Goal: Information Seeking & Learning: Learn about a topic

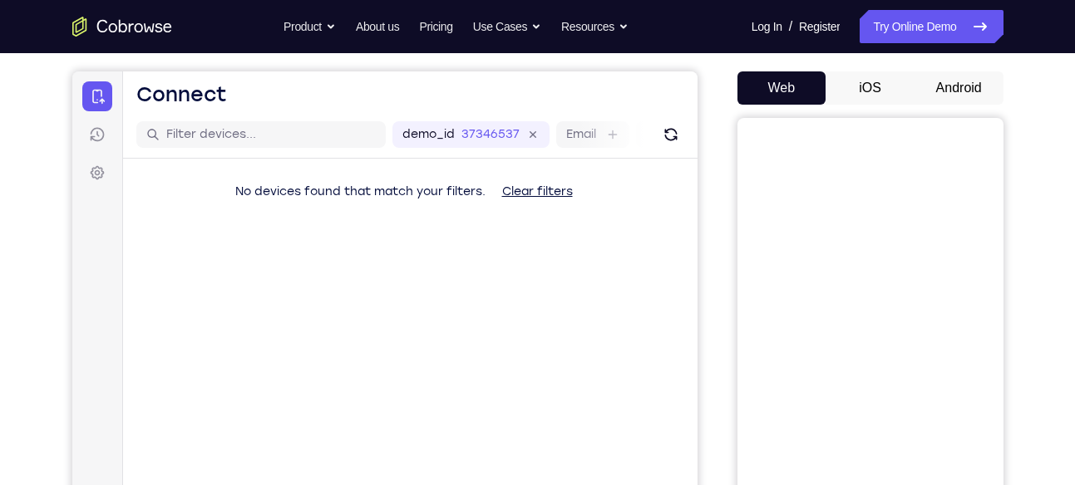
scroll to position [147, 0]
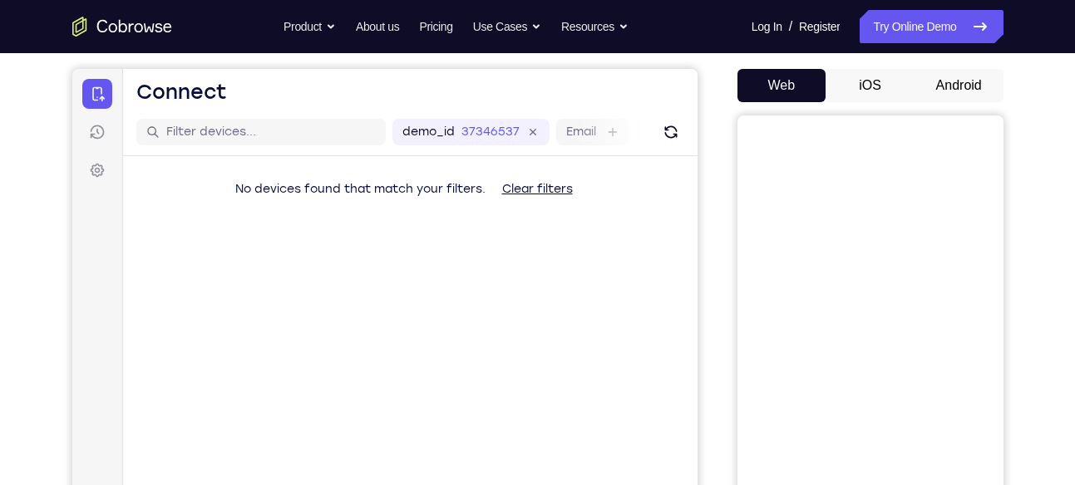
click at [940, 89] on button "Android" at bounding box center [958, 85] width 89 height 33
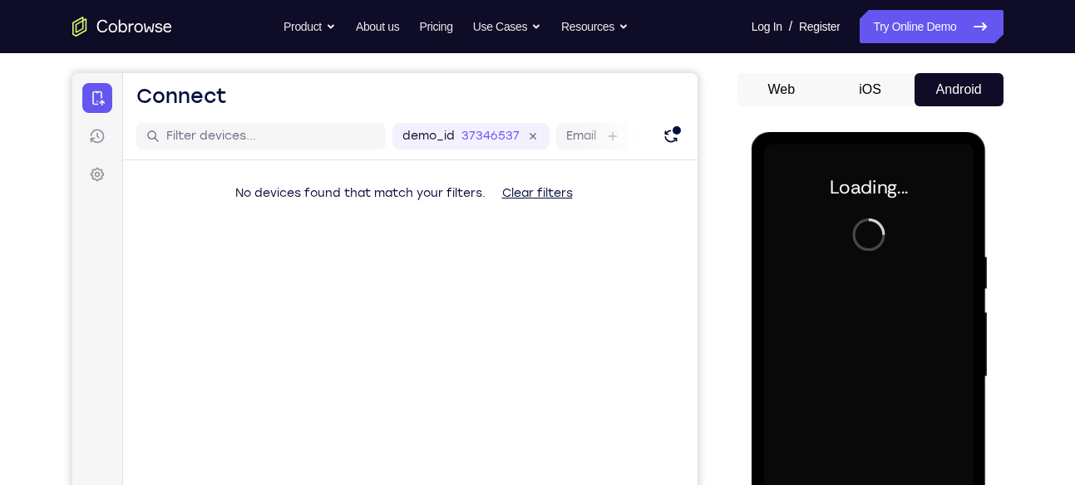
scroll to position [0, 0]
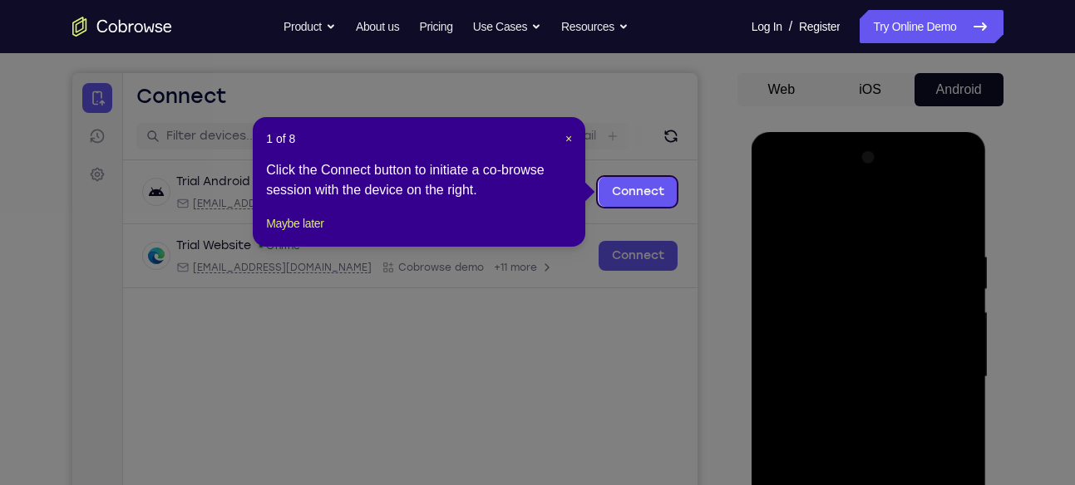
click at [692, 150] on icon at bounding box center [543, 242] width 1087 height 485
click at [568, 132] on span "×" at bounding box center [568, 138] width 7 height 13
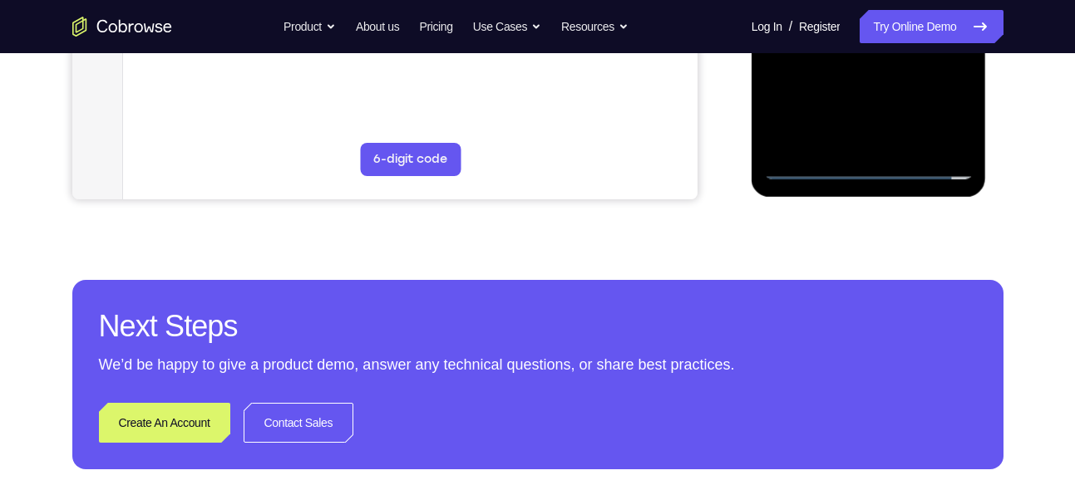
scroll to position [579, 0]
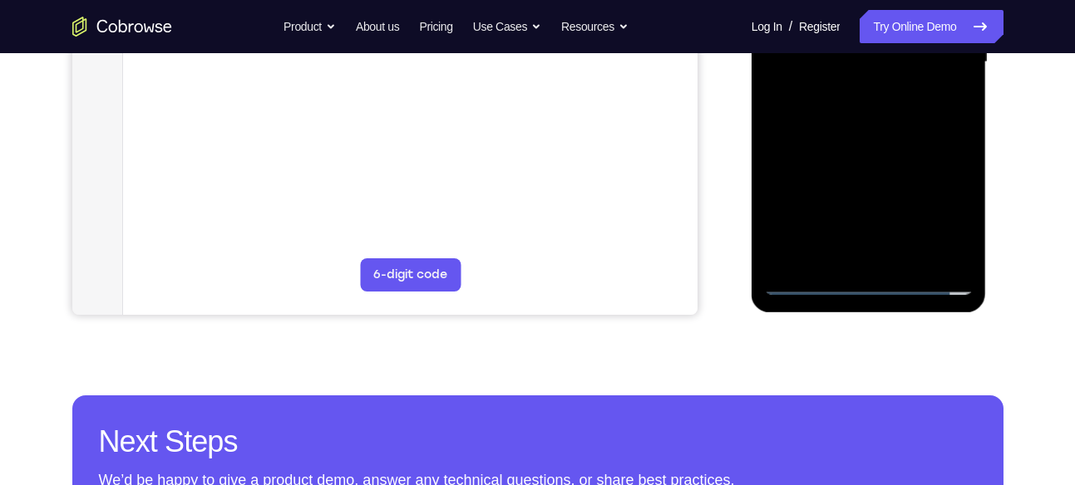
scroll to position [446, 0]
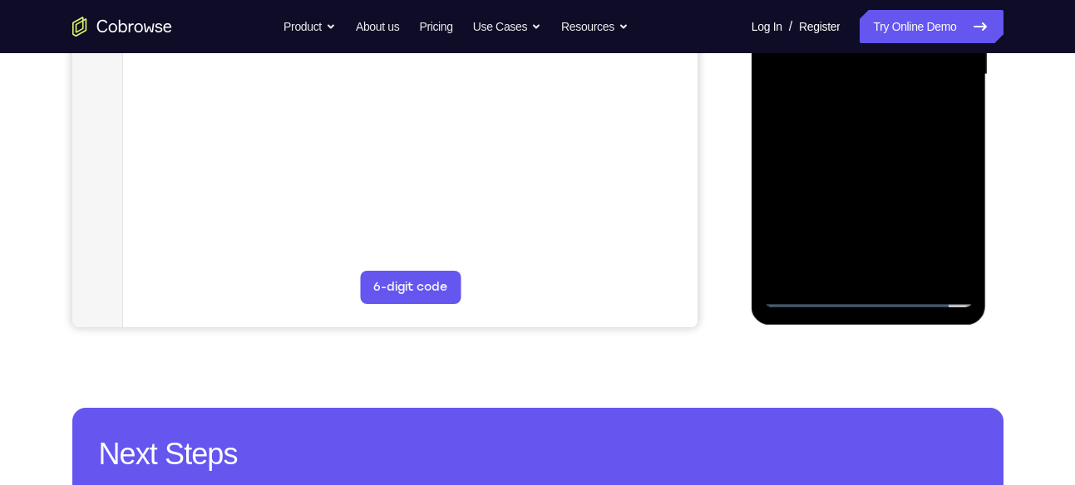
click at [875, 297] on div at bounding box center [868, 74] width 209 height 465
click at [941, 224] on div at bounding box center [868, 74] width 209 height 465
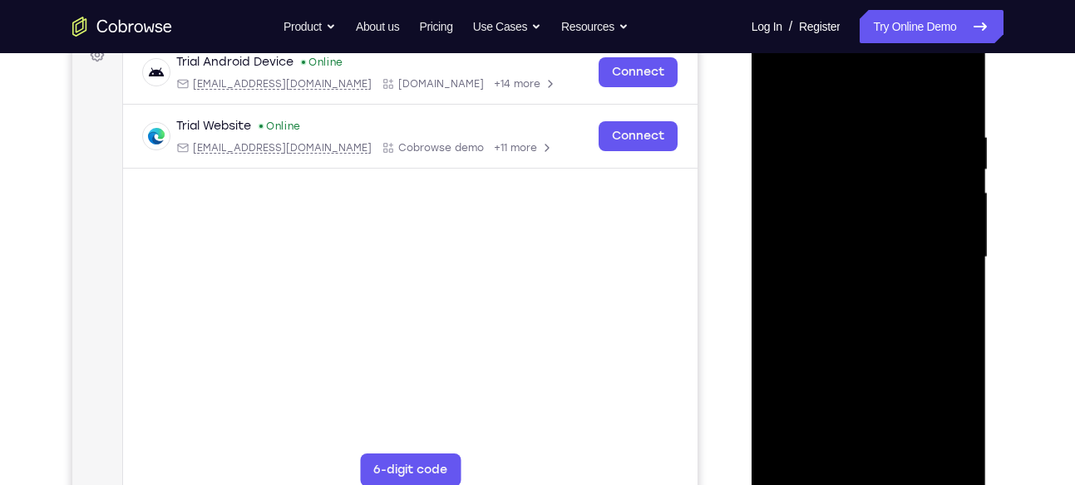
scroll to position [262, 0]
click at [816, 98] on div at bounding box center [868, 258] width 209 height 465
click at [940, 254] on div at bounding box center [868, 258] width 209 height 465
click at [850, 288] on div at bounding box center [868, 258] width 209 height 465
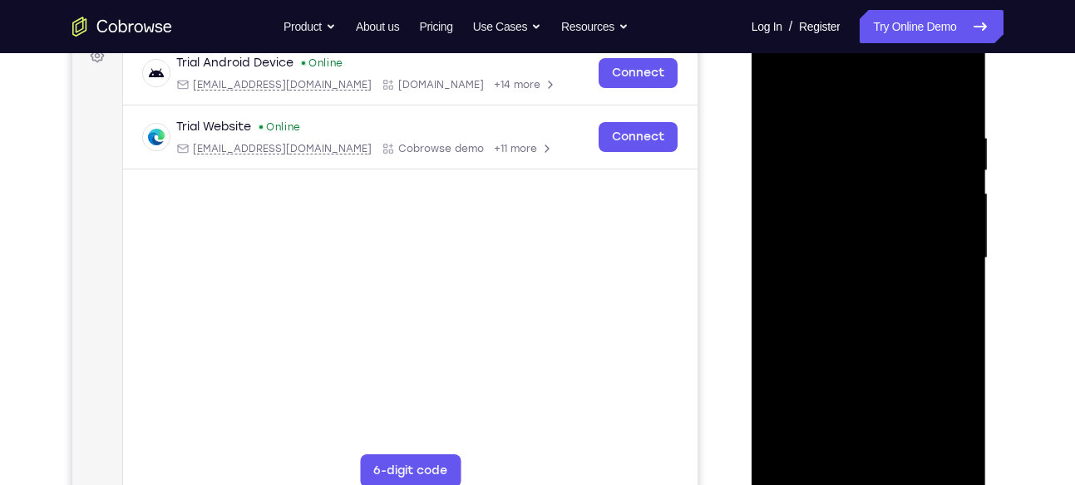
click at [869, 239] on div at bounding box center [868, 258] width 209 height 465
click at [869, 234] on div at bounding box center [868, 258] width 209 height 465
click at [843, 258] on div at bounding box center [868, 258] width 209 height 465
click at [929, 319] on div at bounding box center [868, 258] width 209 height 465
click at [922, 330] on div at bounding box center [868, 258] width 209 height 465
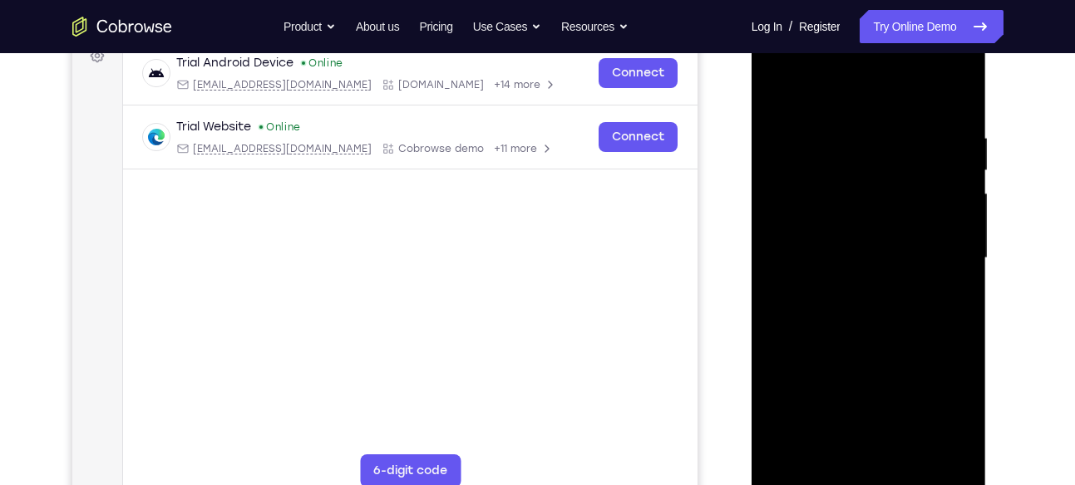
drag, startPoint x: 918, startPoint y: 343, endPoint x: 928, endPoint y: 66, distance: 277.8
click at [928, 66] on div at bounding box center [868, 258] width 209 height 465
drag, startPoint x: 850, startPoint y: 330, endPoint x: 904, endPoint y: 244, distance: 101.2
click at [904, 244] on div at bounding box center [868, 258] width 209 height 465
drag, startPoint x: 899, startPoint y: 100, endPoint x: 935, endPoint y: -59, distance: 162.7
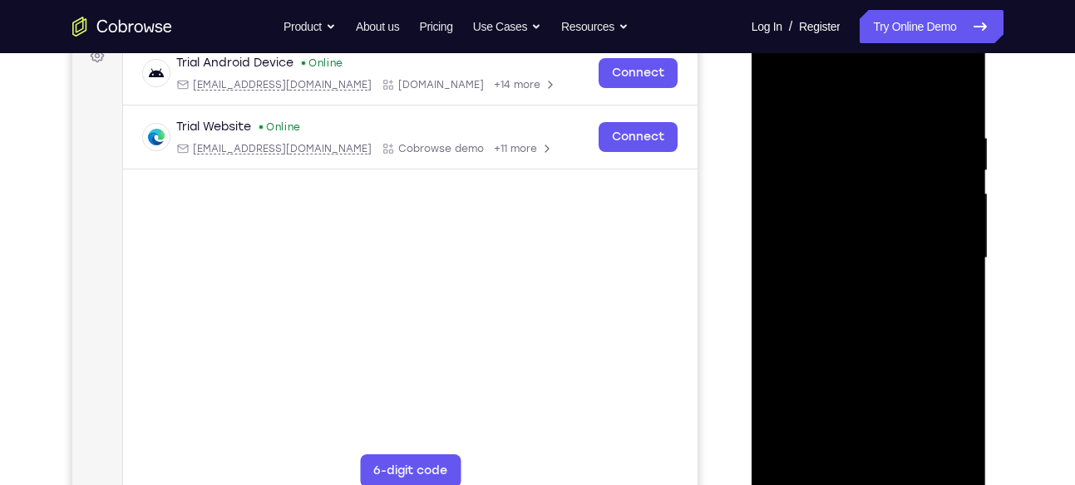
click at [935, 13] on html "Online web based iOS Simulators and Android Emulators. Run iPhone, iPad, Mobile…" at bounding box center [869, 262] width 237 height 499
drag, startPoint x: 904, startPoint y: 264, endPoint x: 883, endPoint y: 495, distance: 231.2
click at [883, 485] on div at bounding box center [868, 260] width 235 height 495
drag, startPoint x: 885, startPoint y: 101, endPoint x: 867, endPoint y: 45, distance: 58.6
click at [867, 45] on div at bounding box center [868, 258] width 209 height 465
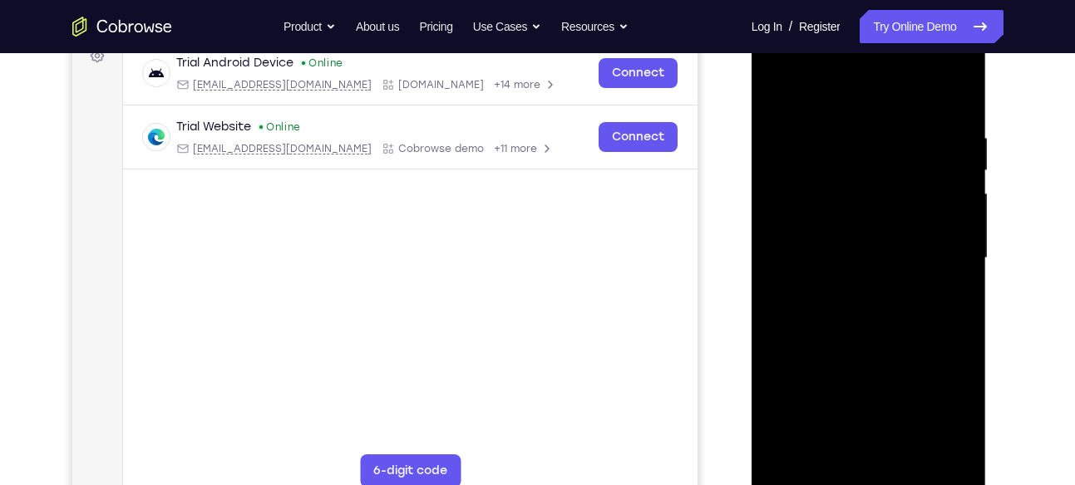
click at [943, 94] on div at bounding box center [868, 258] width 209 height 465
click at [962, 90] on div at bounding box center [868, 258] width 209 height 465
click at [911, 451] on div at bounding box center [868, 258] width 209 height 465
click at [894, 352] on div at bounding box center [868, 258] width 209 height 465
click at [889, 174] on div at bounding box center [868, 258] width 209 height 465
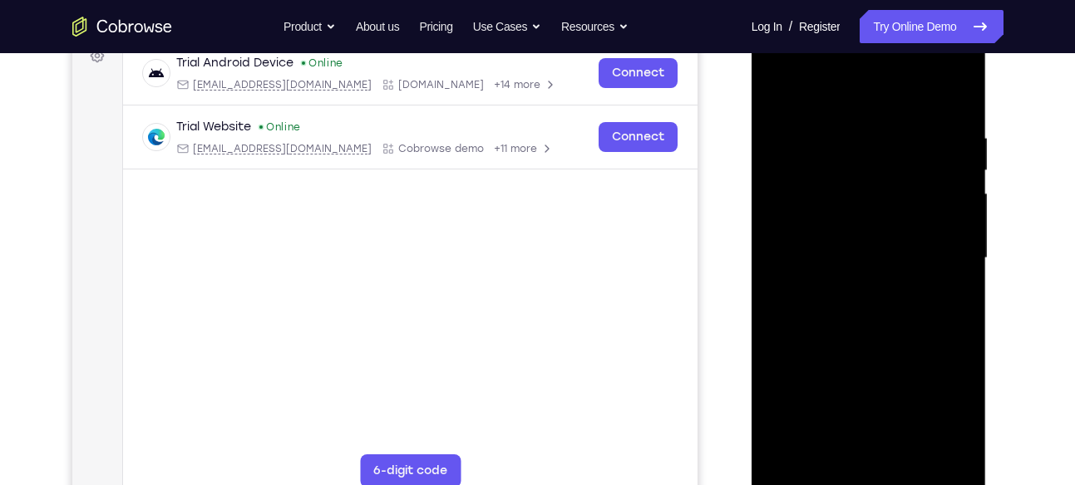
click at [889, 174] on div at bounding box center [868, 258] width 209 height 465
drag, startPoint x: 905, startPoint y: 173, endPoint x: 787, endPoint y: 185, distance: 118.6
click at [787, 185] on div at bounding box center [868, 258] width 209 height 465
click at [962, 168] on div at bounding box center [868, 258] width 209 height 465
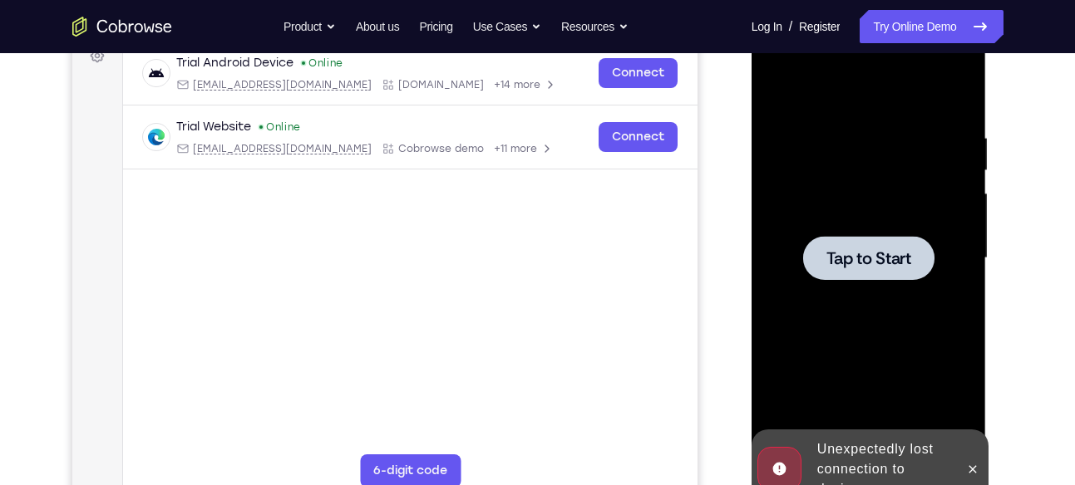
click at [927, 203] on div at bounding box center [868, 258] width 209 height 465
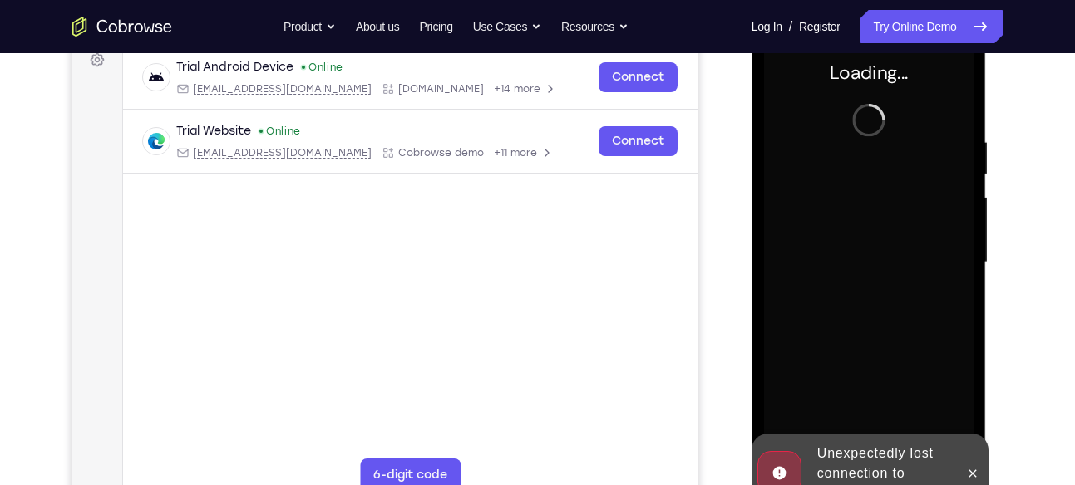
scroll to position [261, 0]
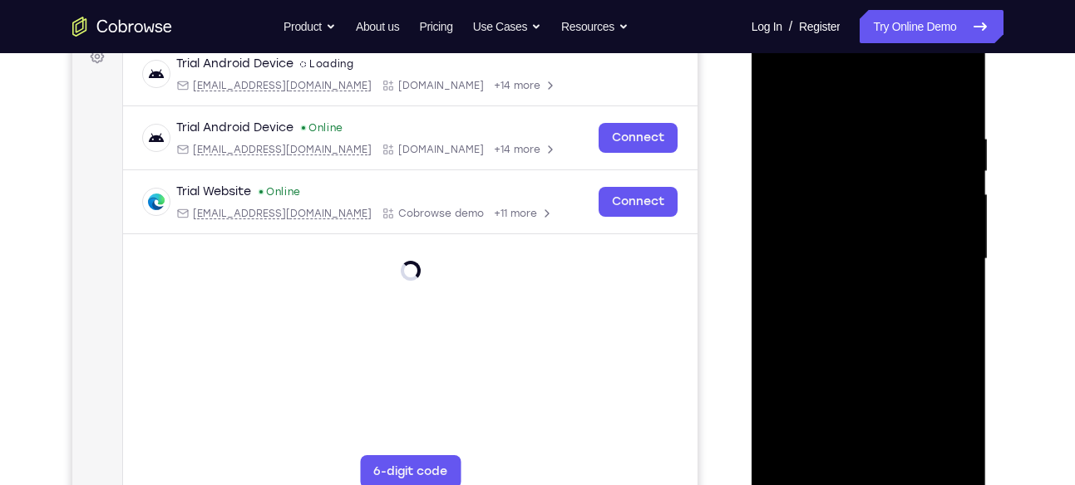
click at [868, 482] on div at bounding box center [868, 259] width 209 height 465
click at [942, 422] on div at bounding box center [868, 259] width 209 height 465
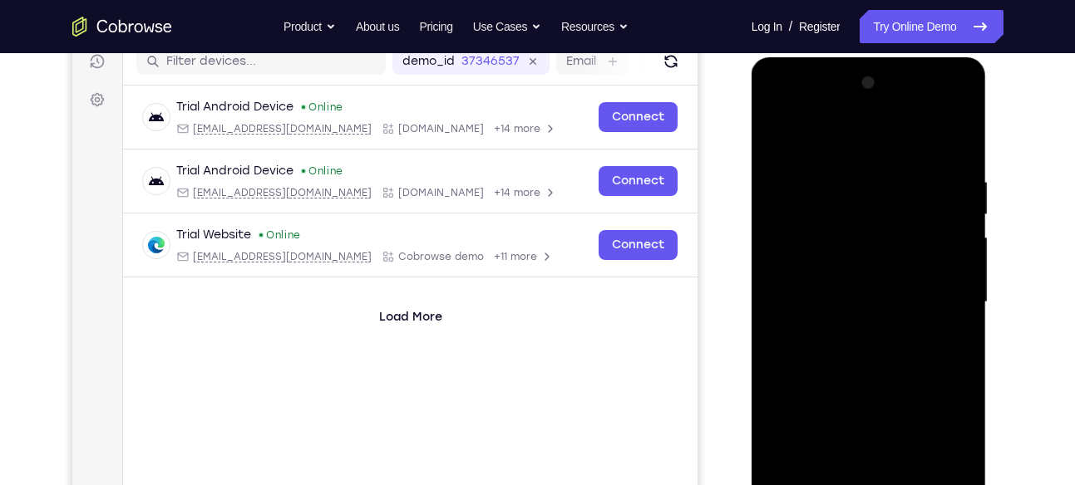
scroll to position [211, 0]
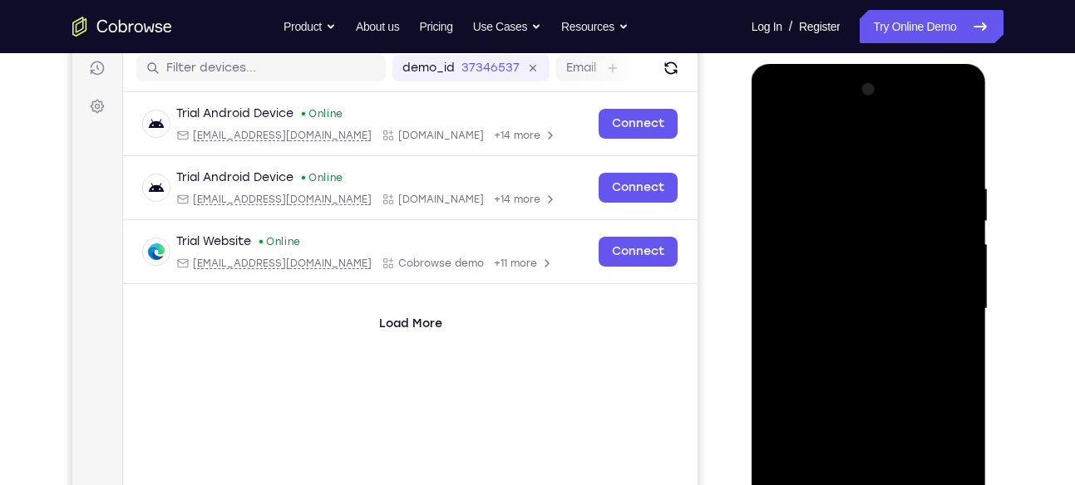
click at [823, 149] on div at bounding box center [868, 308] width 209 height 465
click at [807, 144] on div at bounding box center [868, 308] width 209 height 465
click at [948, 303] on div at bounding box center [868, 308] width 209 height 465
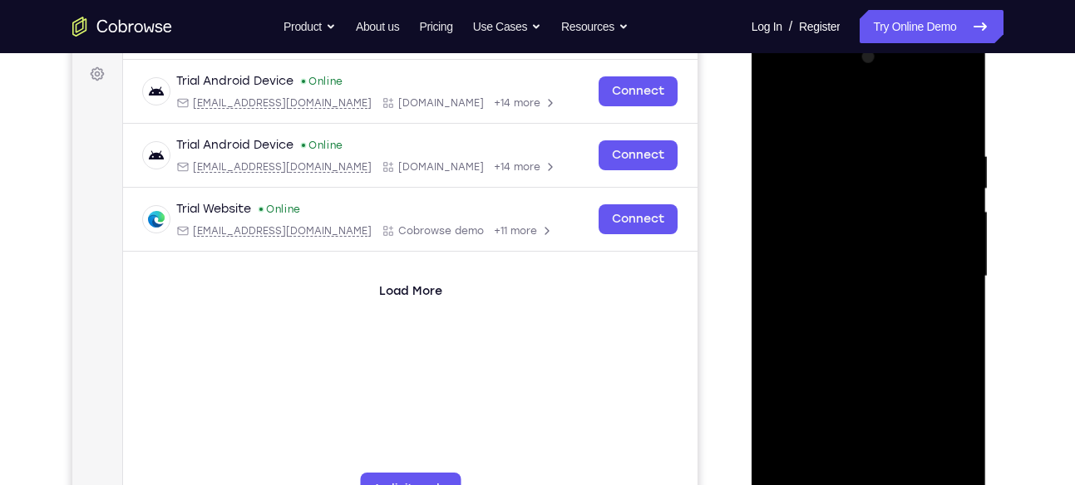
scroll to position [257, 0]
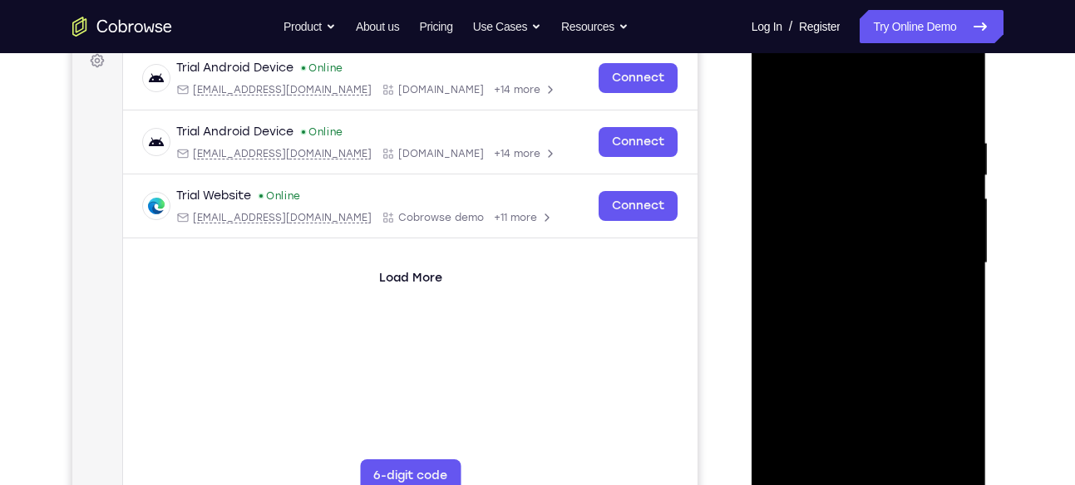
click at [854, 296] on div at bounding box center [868, 263] width 209 height 465
click at [853, 293] on div at bounding box center [868, 263] width 209 height 465
click at [872, 254] on div at bounding box center [868, 263] width 209 height 465
click at [872, 195] on div at bounding box center [868, 263] width 209 height 465
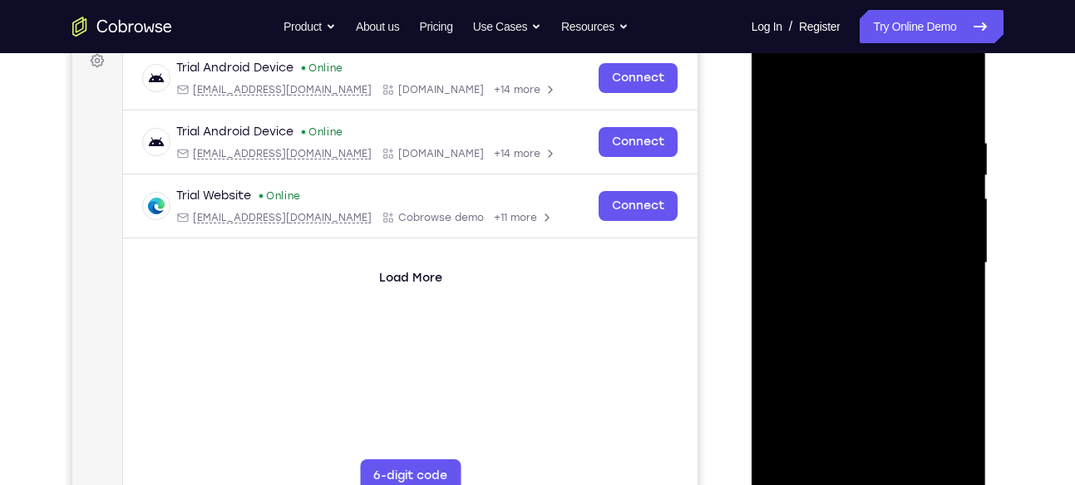
click at [859, 224] on div at bounding box center [868, 263] width 209 height 465
click at [853, 254] on div at bounding box center [868, 263] width 209 height 465
click at [855, 299] on div at bounding box center [868, 263] width 209 height 465
click at [853, 211] on div at bounding box center [868, 263] width 209 height 465
click at [840, 252] on div at bounding box center [868, 263] width 209 height 465
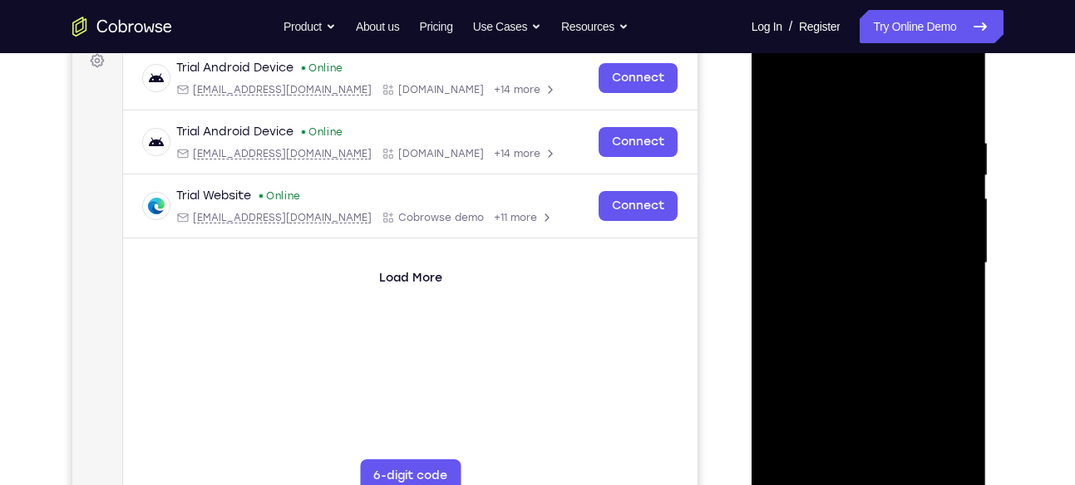
click at [962, 93] on div at bounding box center [868, 263] width 209 height 465
click at [916, 456] on div at bounding box center [868, 263] width 209 height 465
click at [900, 345] on div at bounding box center [868, 263] width 209 height 465
click at [795, 147] on div at bounding box center [868, 263] width 209 height 465
click at [864, 158] on div at bounding box center [868, 263] width 209 height 465
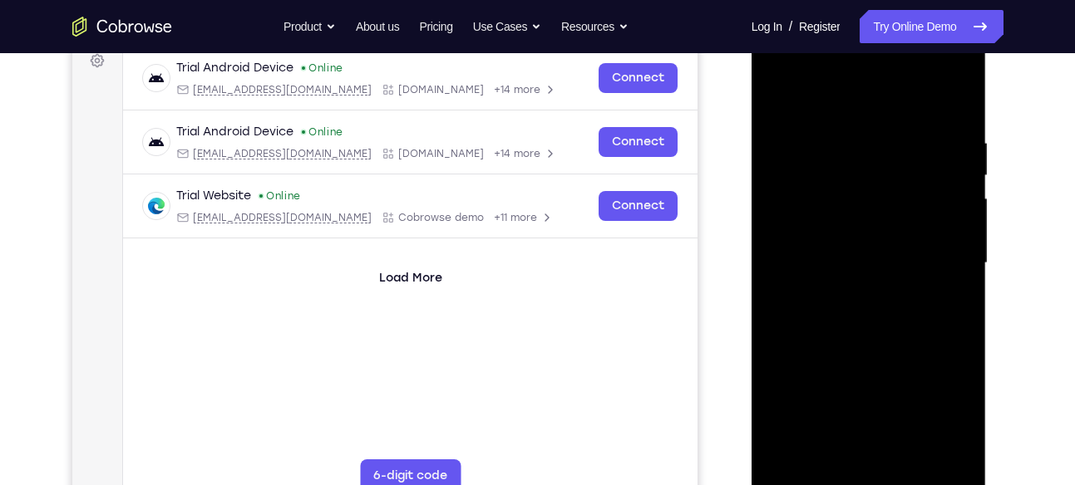
click at [895, 334] on div at bounding box center [868, 263] width 209 height 465
click at [869, 158] on div at bounding box center [868, 263] width 209 height 465
click at [899, 451] on div at bounding box center [868, 263] width 209 height 465
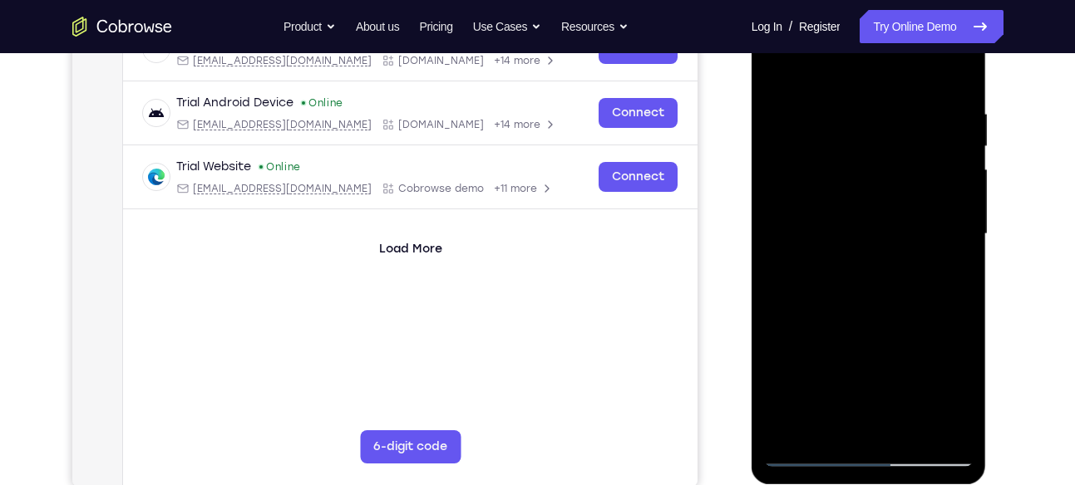
scroll to position [285, 0]
drag, startPoint x: 815, startPoint y: 288, endPoint x: 861, endPoint y: 142, distance: 153.5
click at [861, 142] on div at bounding box center [868, 234] width 209 height 465
drag, startPoint x: 855, startPoint y: 270, endPoint x: 860, endPoint y: 163, distance: 107.3
click at [860, 163] on div at bounding box center [868, 234] width 209 height 465
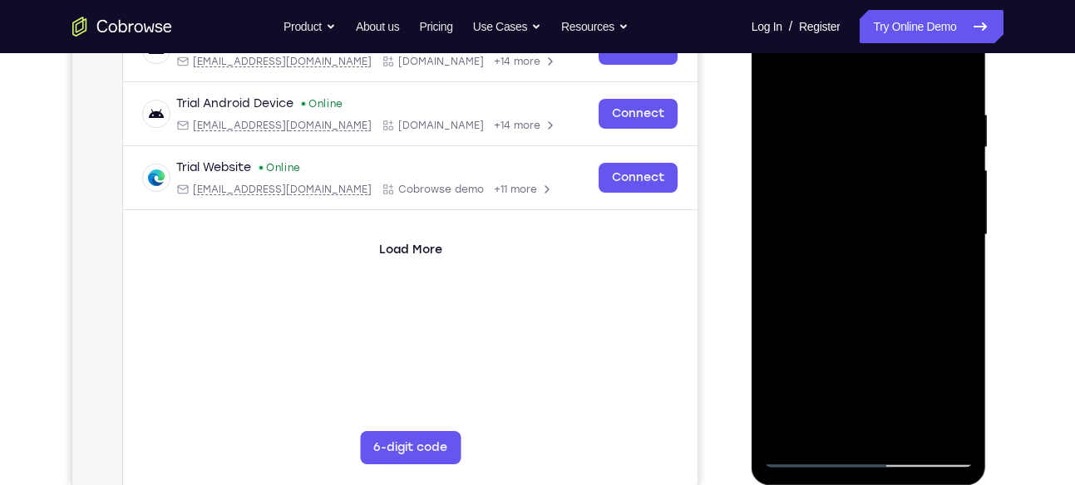
drag, startPoint x: 831, startPoint y: 244, endPoint x: 845, endPoint y: 155, distance: 90.1
click at [845, 155] on div at bounding box center [868, 234] width 209 height 465
drag, startPoint x: 820, startPoint y: 328, endPoint x: 837, endPoint y: 215, distance: 113.4
click at [837, 215] on div at bounding box center [868, 234] width 209 height 465
drag, startPoint x: 842, startPoint y: 387, endPoint x: 870, endPoint y: 171, distance: 218.0
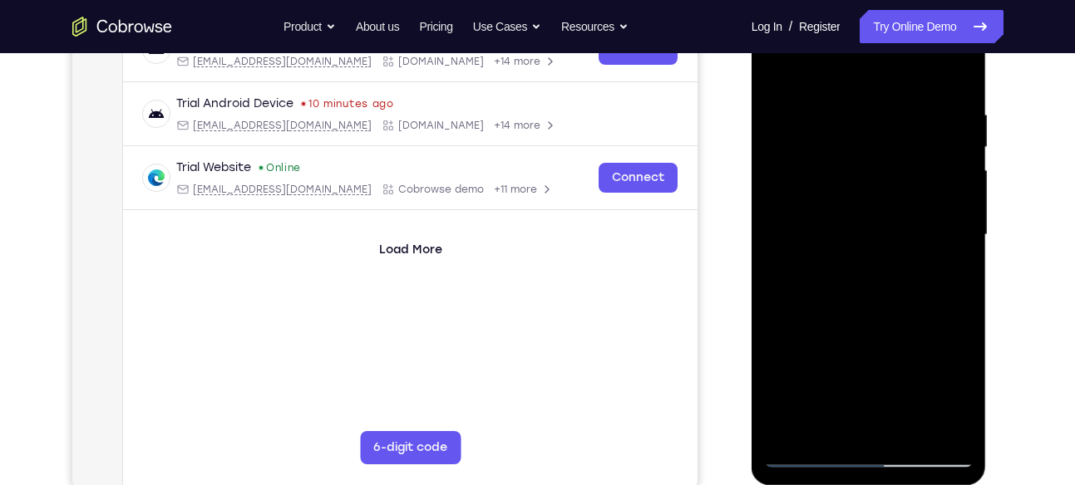
click at [870, 171] on div at bounding box center [868, 234] width 209 height 465
drag, startPoint x: 884, startPoint y: 332, endPoint x: 895, endPoint y: 154, distance: 179.1
click at [895, 154] on div at bounding box center [868, 234] width 209 height 465
click at [855, 260] on div at bounding box center [868, 234] width 209 height 465
click at [844, 127] on div at bounding box center [868, 234] width 209 height 465
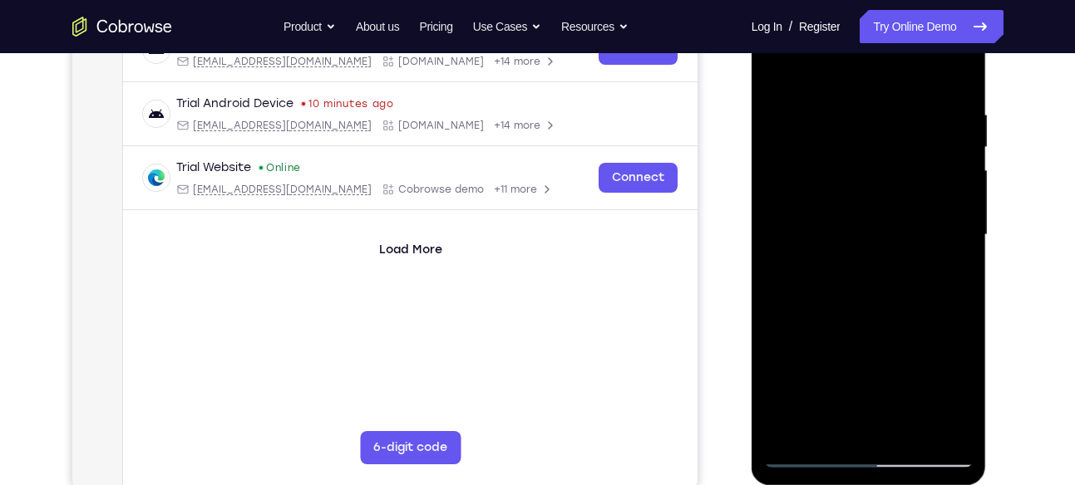
click at [948, 421] on div at bounding box center [868, 234] width 209 height 465
click at [803, 448] on div at bounding box center [868, 234] width 209 height 465
click at [815, 451] on div at bounding box center [868, 234] width 209 height 465
click at [826, 421] on div at bounding box center [868, 234] width 209 height 465
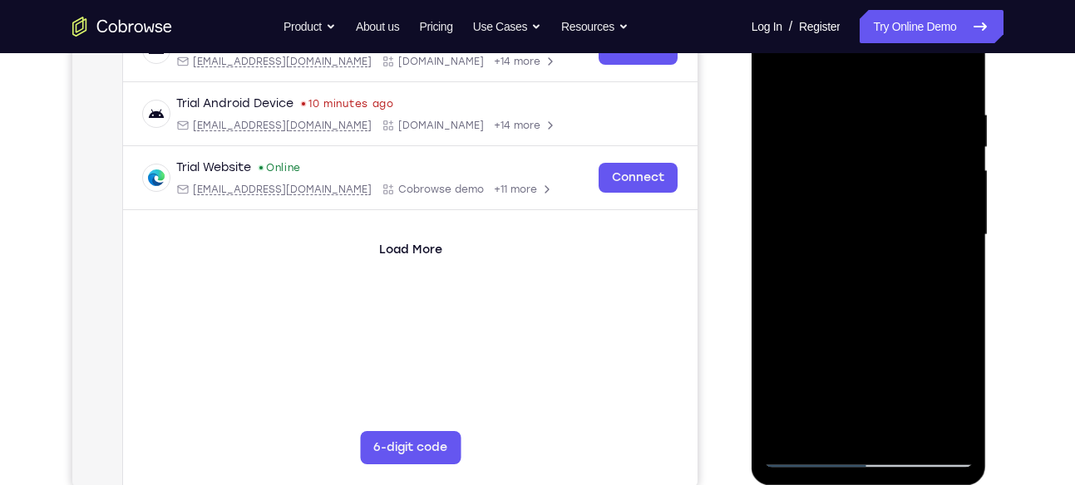
click at [855, 259] on div at bounding box center [868, 234] width 209 height 465
click at [830, 367] on div at bounding box center [868, 234] width 209 height 465
click at [893, 362] on div at bounding box center [868, 234] width 209 height 465
click at [926, 337] on div at bounding box center [868, 234] width 209 height 465
click at [850, 367] on div at bounding box center [868, 234] width 209 height 465
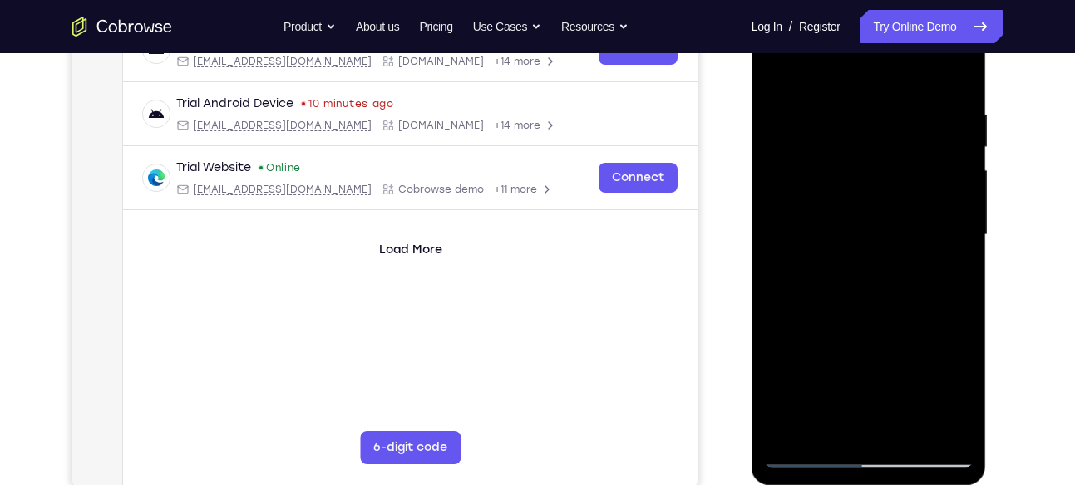
click at [793, 332] on div at bounding box center [868, 234] width 209 height 465
click at [867, 425] on div at bounding box center [868, 234] width 209 height 465
click at [928, 337] on div at bounding box center [868, 234] width 209 height 465
click at [850, 362] on div at bounding box center [868, 234] width 209 height 465
click at [868, 360] on div at bounding box center [868, 234] width 209 height 465
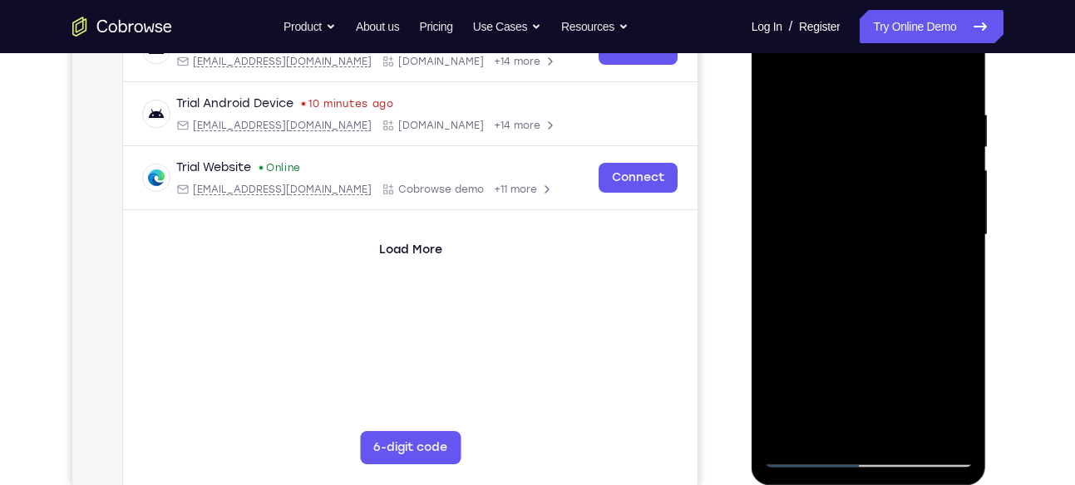
click at [791, 337] on div at bounding box center [868, 234] width 209 height 465
click at [874, 423] on div at bounding box center [868, 234] width 209 height 465
click at [955, 71] on div at bounding box center [868, 234] width 209 height 465
click at [782, 66] on div at bounding box center [868, 234] width 209 height 465
drag, startPoint x: 884, startPoint y: 106, endPoint x: 579, endPoint y: 132, distance: 306.2
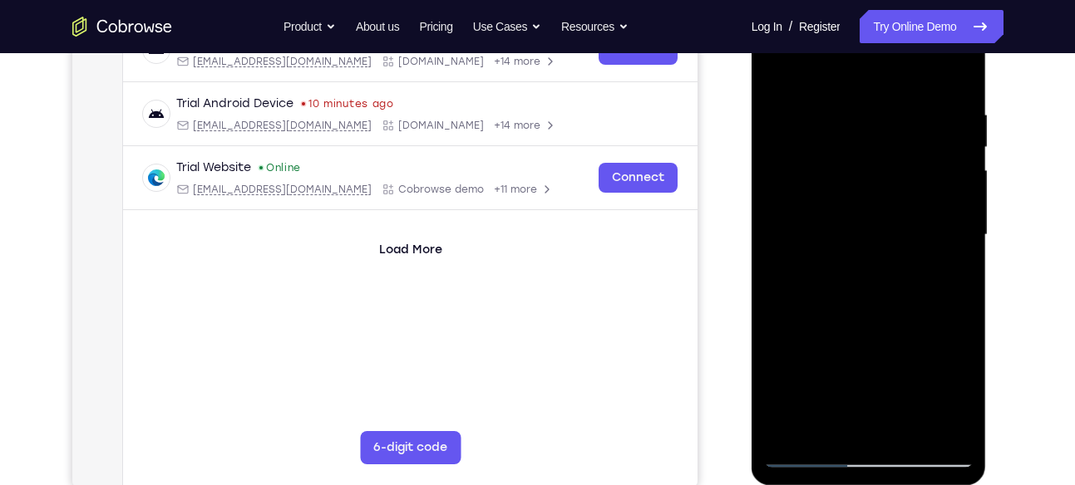
click at [751, 132] on html "Online web based iOS Simulators and Android Emulators. Run iPhone, iPad, Mobile…" at bounding box center [869, 239] width 237 height 499
drag, startPoint x: 939, startPoint y: 106, endPoint x: 780, endPoint y: 86, distance: 160.9
click at [780, 86] on div at bounding box center [868, 234] width 209 height 465
drag, startPoint x: 923, startPoint y: 121, endPoint x: 799, endPoint y: 113, distance: 124.1
click at [799, 113] on div at bounding box center [868, 234] width 209 height 465
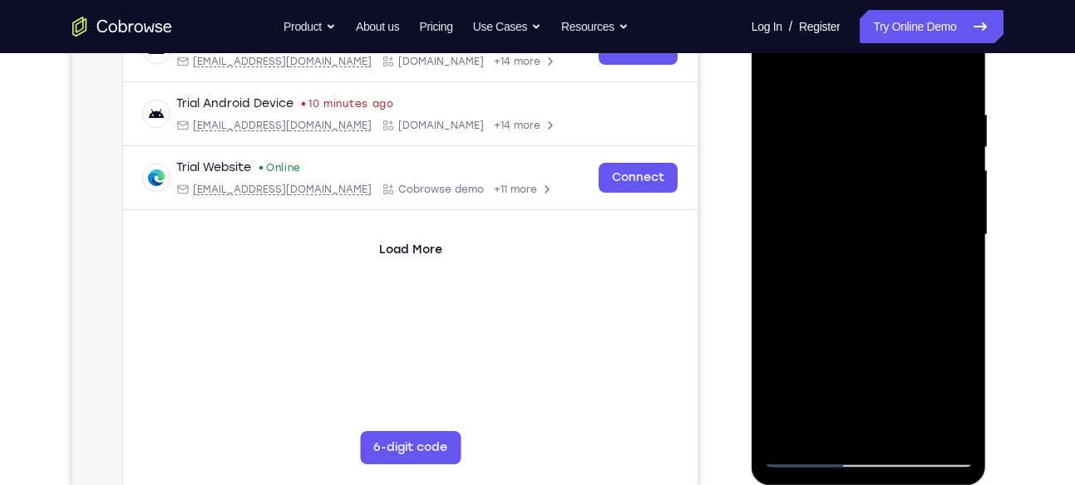
drag, startPoint x: 915, startPoint y: 99, endPoint x: 804, endPoint y: 126, distance: 114.5
click at [804, 126] on div at bounding box center [868, 234] width 209 height 465
click at [842, 92] on div at bounding box center [868, 234] width 209 height 465
